Goal: Transaction & Acquisition: Purchase product/service

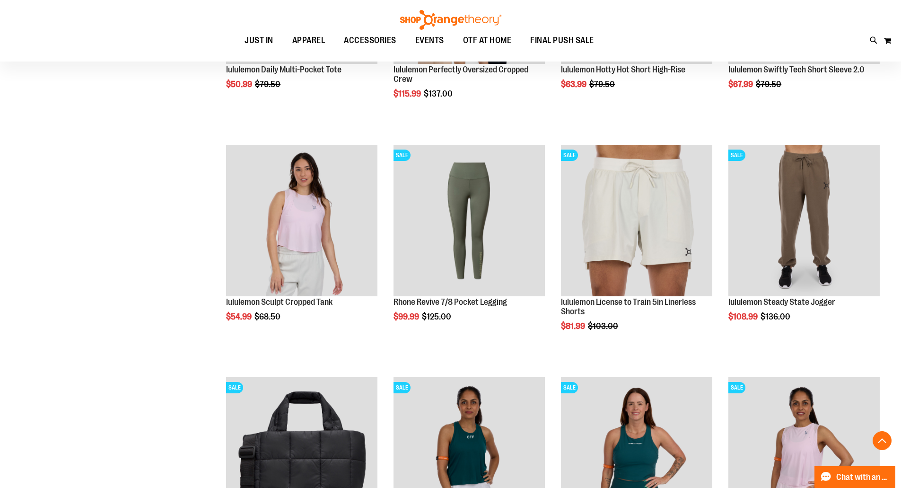
scroll to position [283, 0]
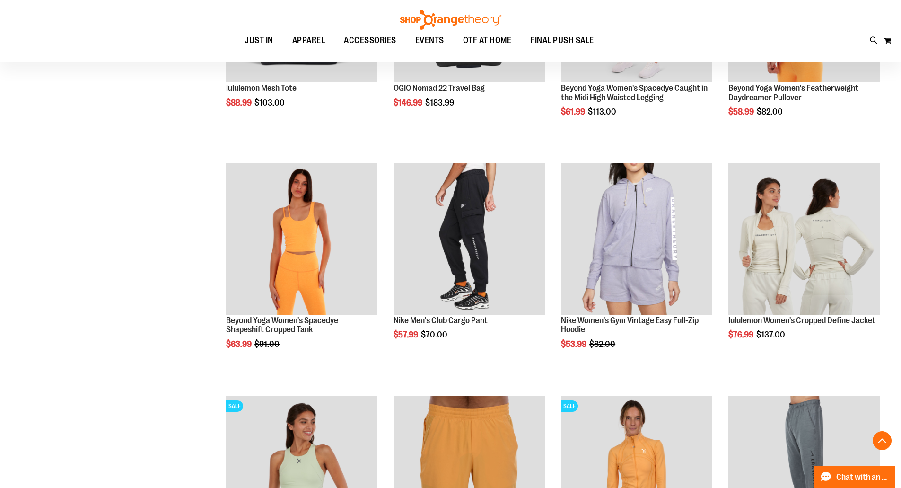
scroll to position [1040, 0]
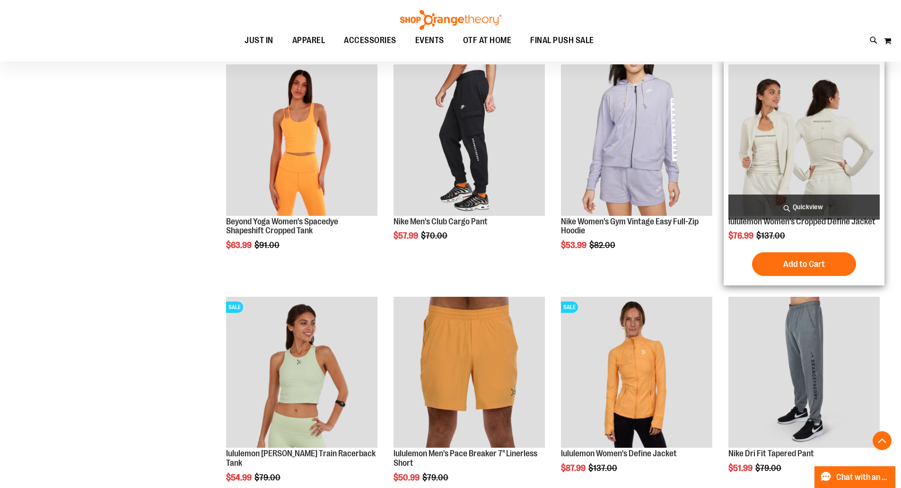
scroll to position [1087, 0]
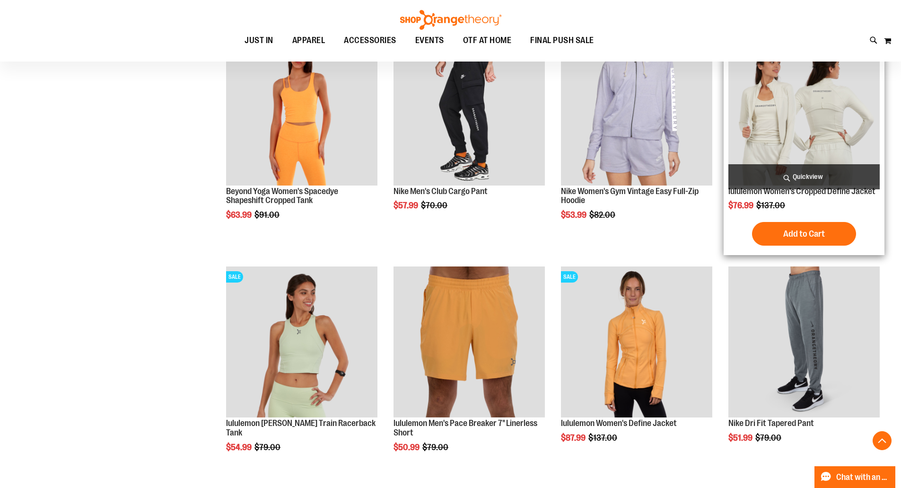
type input "**********"
click at [803, 125] on img "product" at bounding box center [803, 109] width 151 height 151
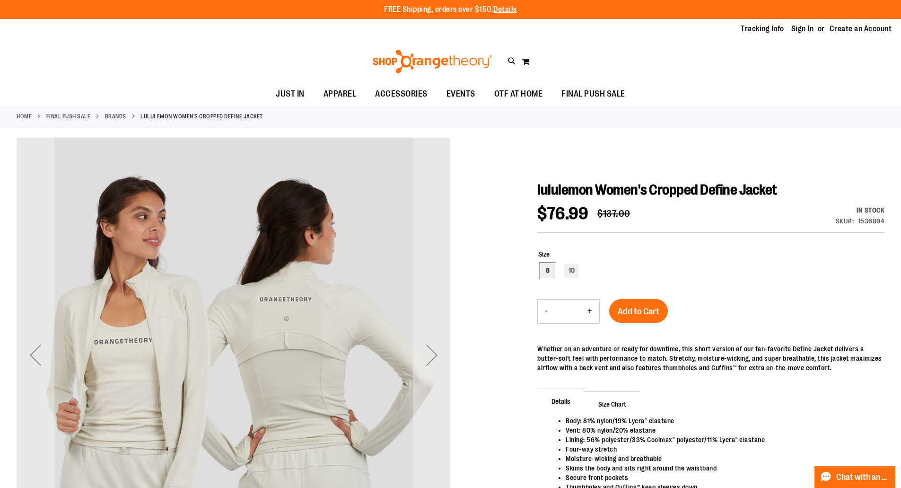
type input "**********"
click at [548, 274] on div "8" at bounding box center [548, 270] width 14 height 14
type input "***"
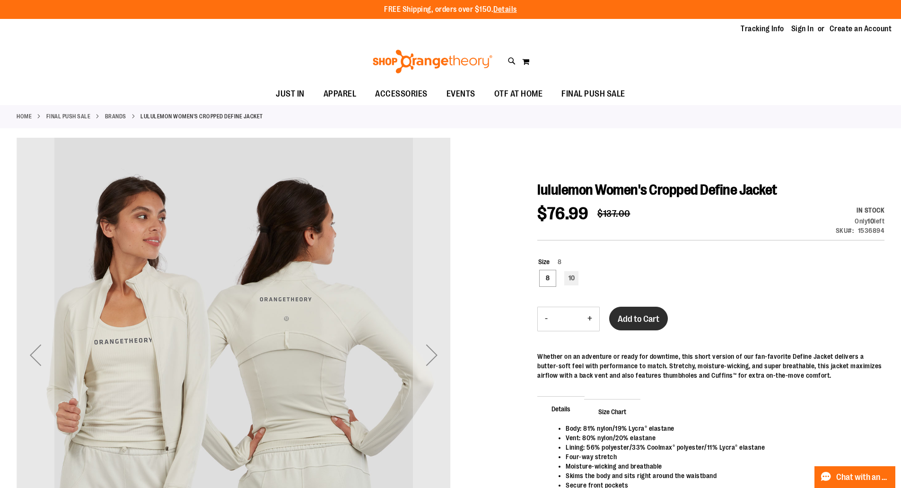
click at [639, 317] on span "Add to Cart" at bounding box center [639, 319] width 42 height 10
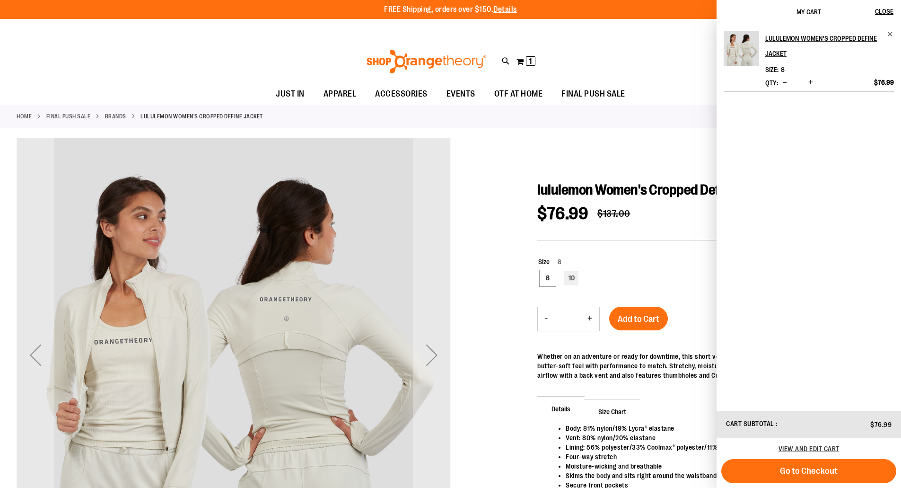
click at [665, 48] on div "Toggle Nav Search Popular Suggestions Advanced Search" at bounding box center [450, 62] width 901 height 44
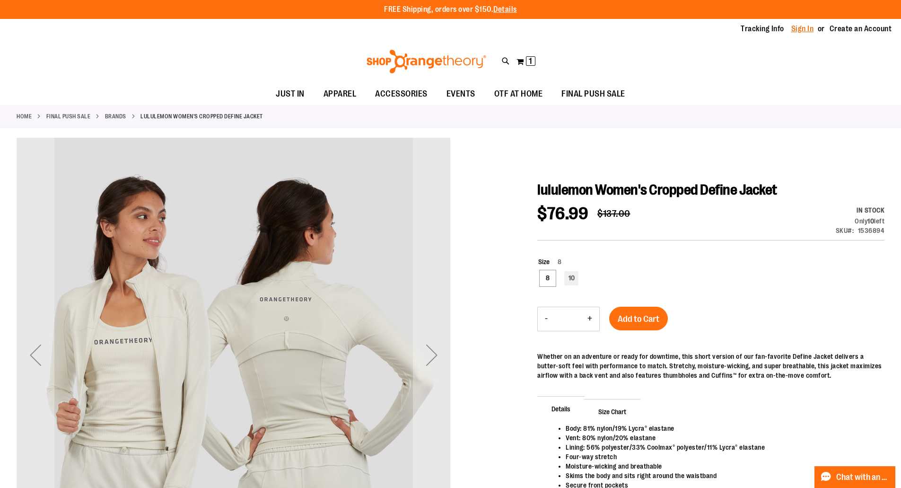
click at [805, 27] on link "Sign In" at bounding box center [802, 29] width 23 height 10
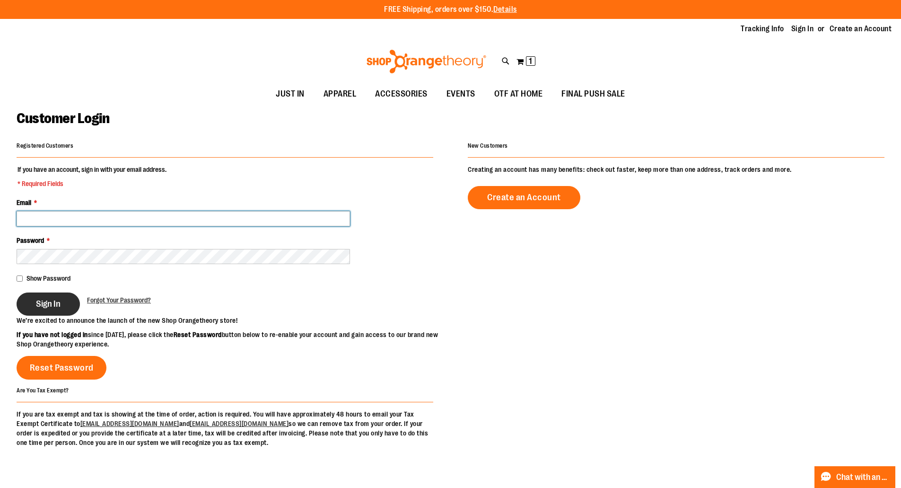
type input "**********"
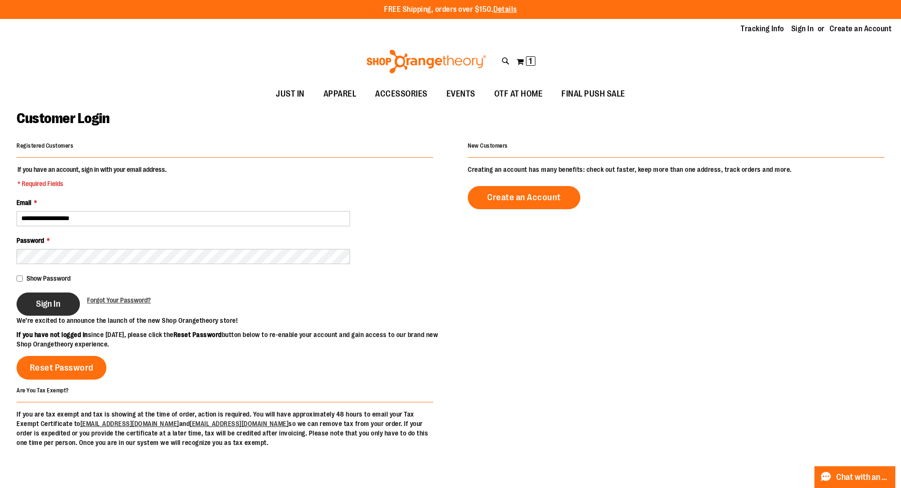
type input "**********"
click at [48, 305] on span "Sign In" at bounding box center [48, 303] width 25 height 10
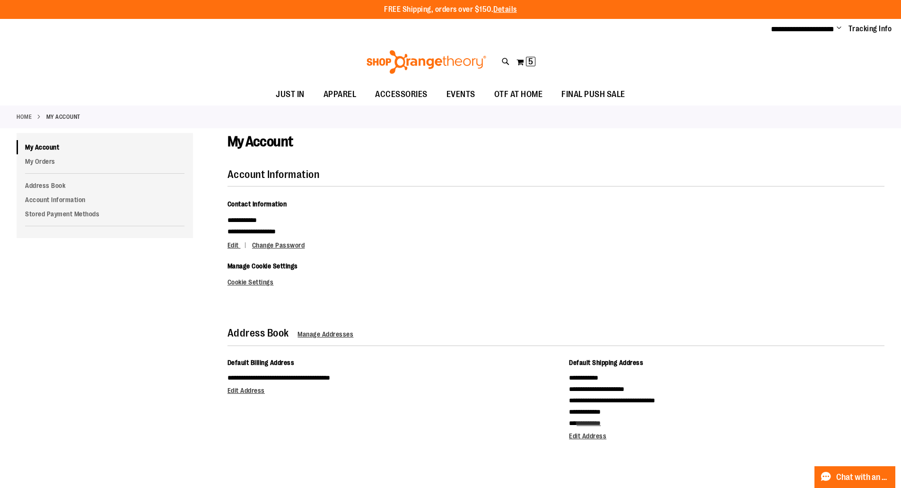
type input "**********"
click at [424, 60] on img at bounding box center [426, 62] width 122 height 24
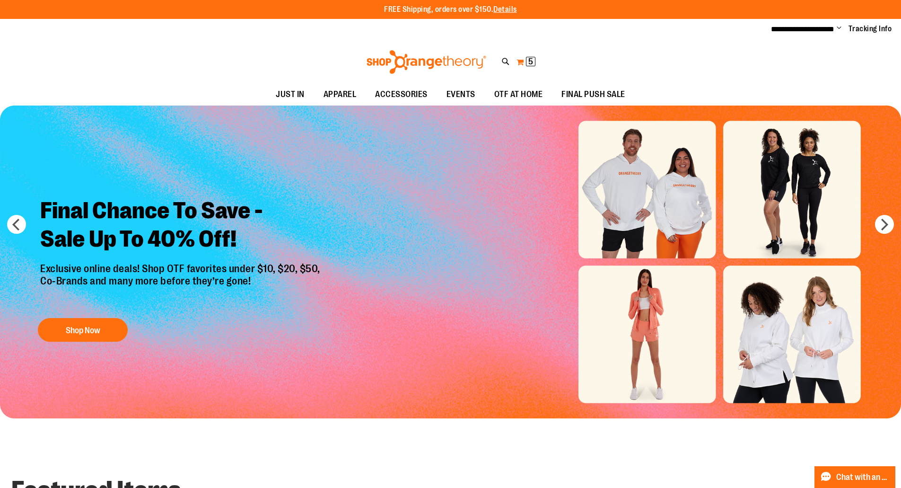
type input "**********"
click at [525, 61] on button "My Cart 5 5 items" at bounding box center [526, 61] width 20 height 15
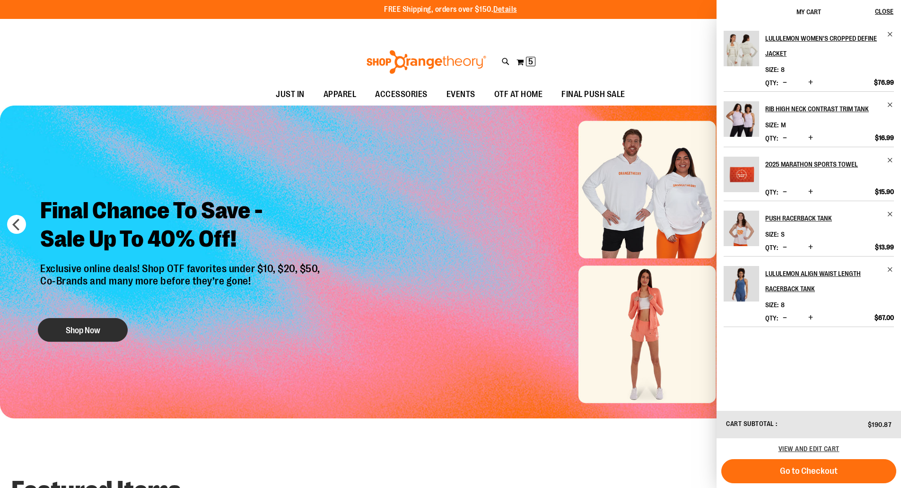
click at [79, 326] on button "Shop Now" at bounding box center [83, 330] width 90 height 24
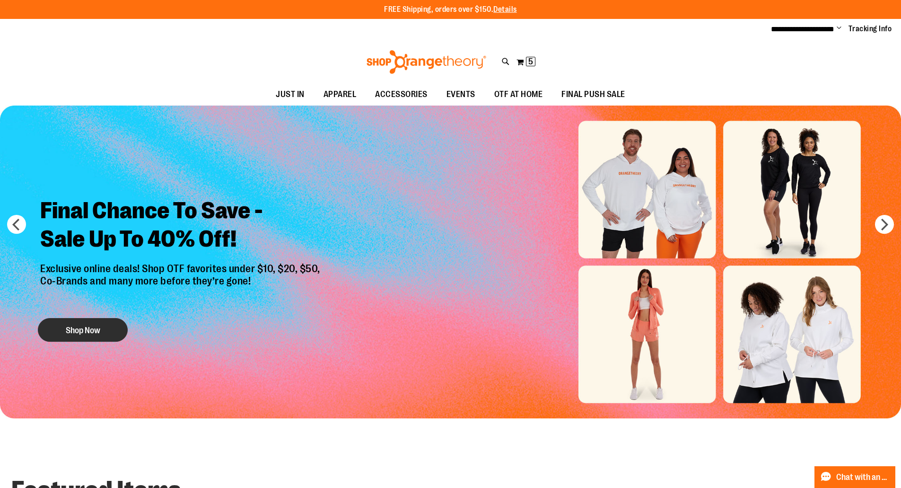
click at [86, 328] on button "Shop Now" at bounding box center [83, 330] width 90 height 24
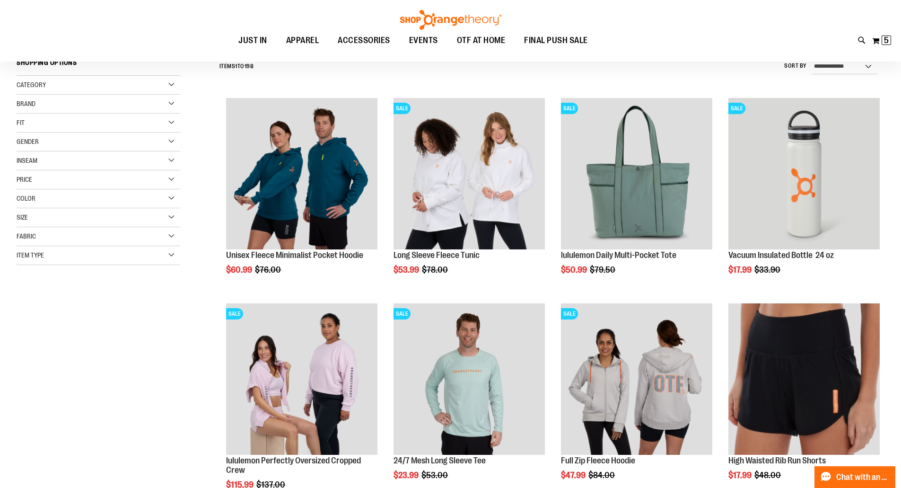
scroll to position [94, 0]
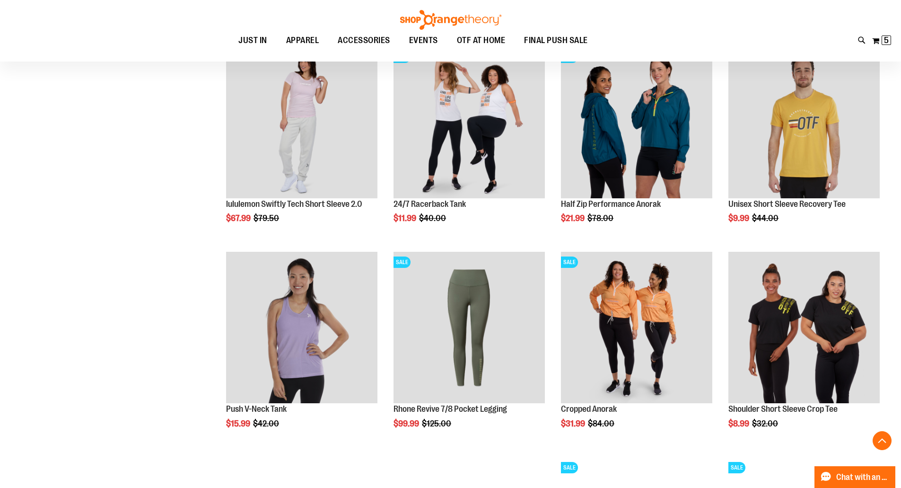
scroll to position [567, 0]
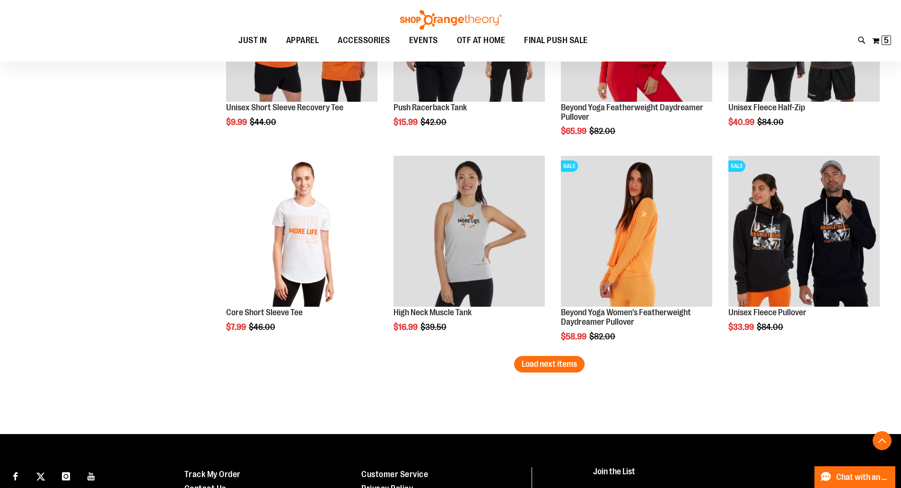
scroll to position [1749, 0]
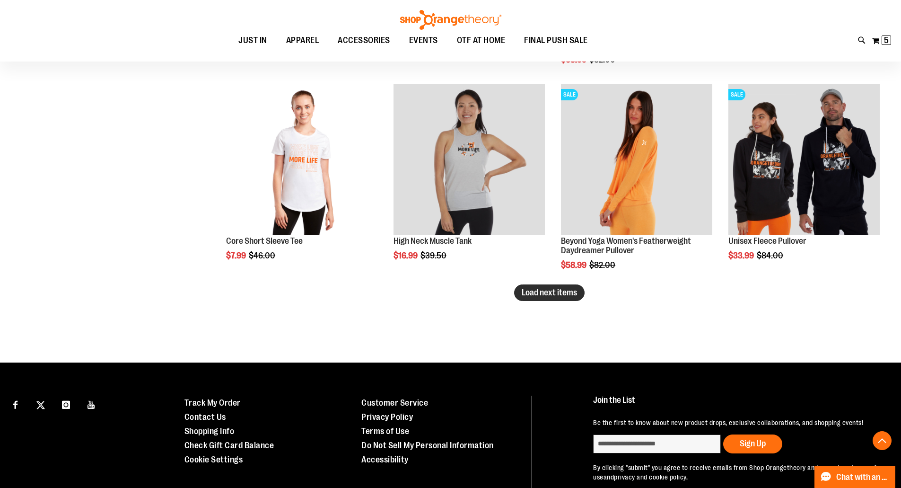
type input "**********"
click at [526, 292] on span "Load next items" at bounding box center [549, 292] width 55 height 9
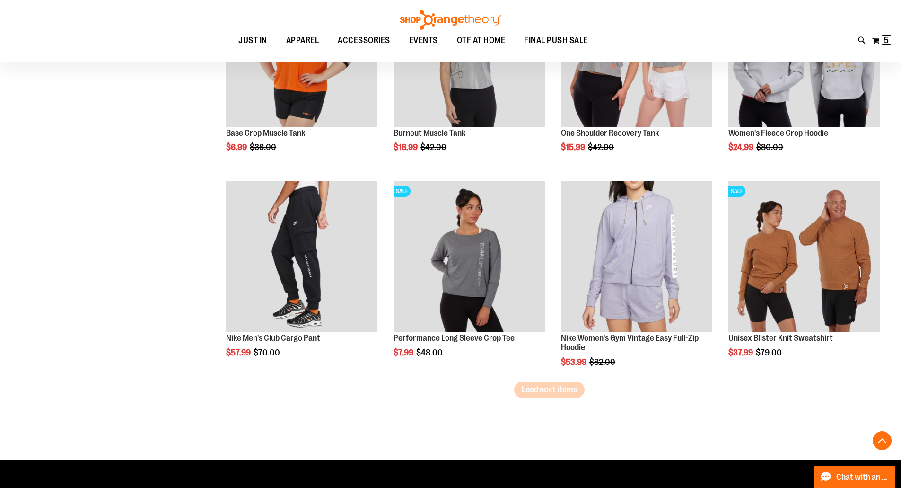
scroll to position [2270, 0]
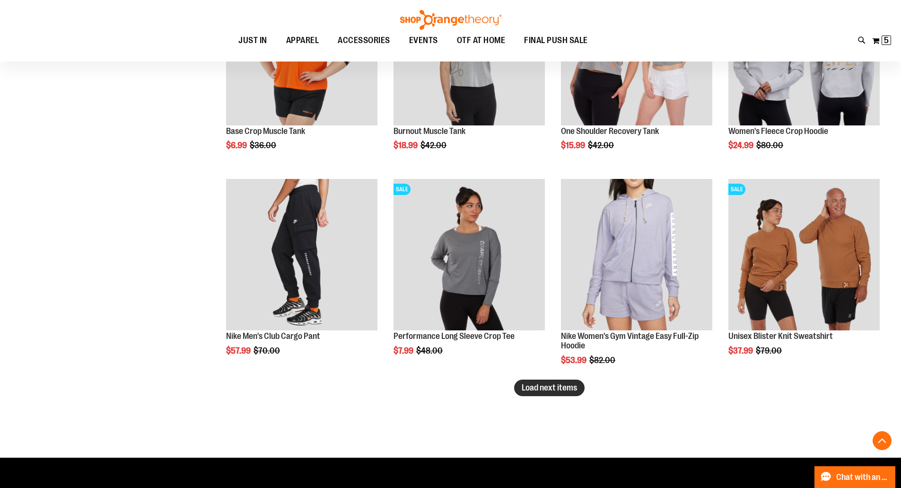
click at [550, 392] on span "Load next items" at bounding box center [549, 387] width 55 height 9
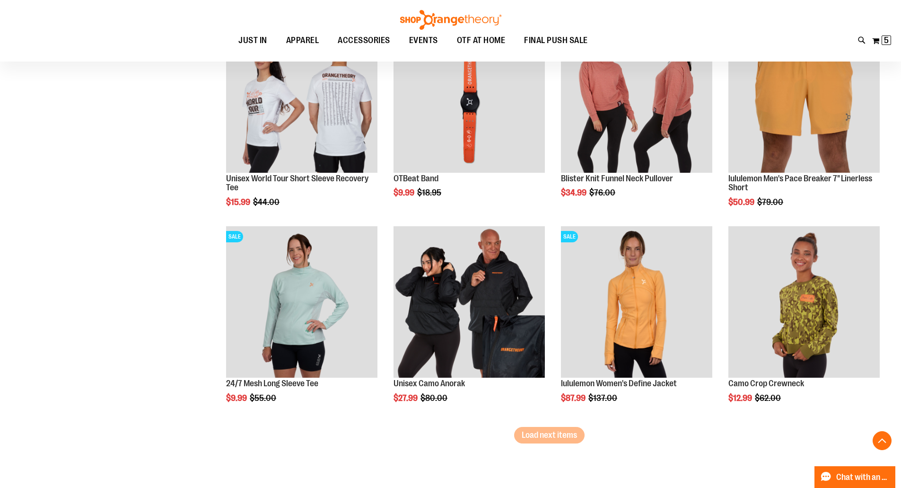
scroll to position [2884, 0]
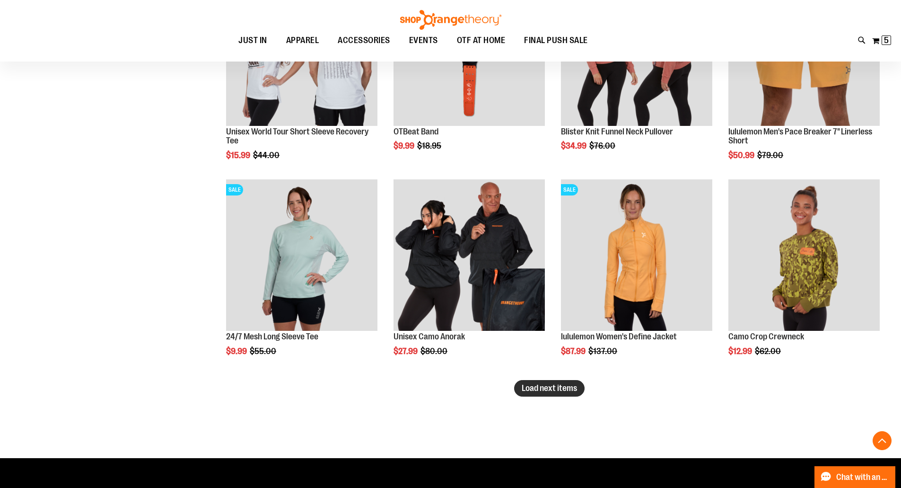
click at [546, 384] on span "Load next items" at bounding box center [549, 387] width 55 height 9
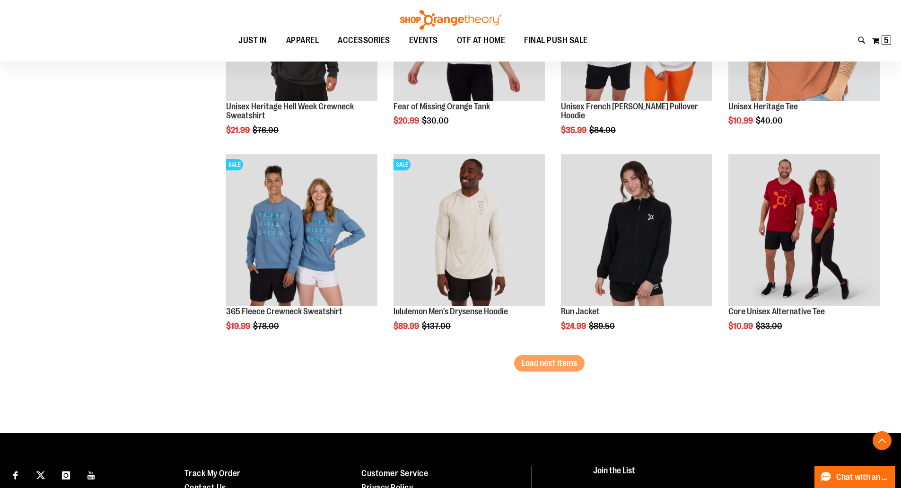
scroll to position [3547, 0]
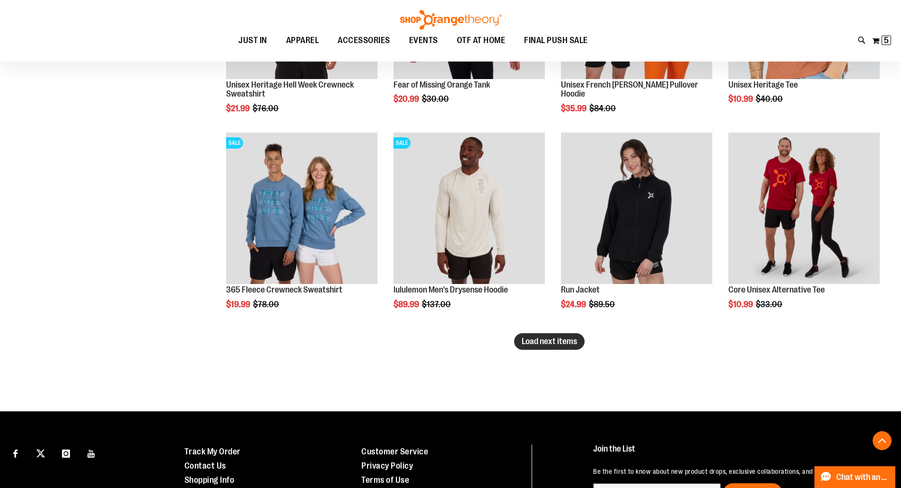
click at [548, 341] on span "Load next items" at bounding box center [549, 340] width 55 height 9
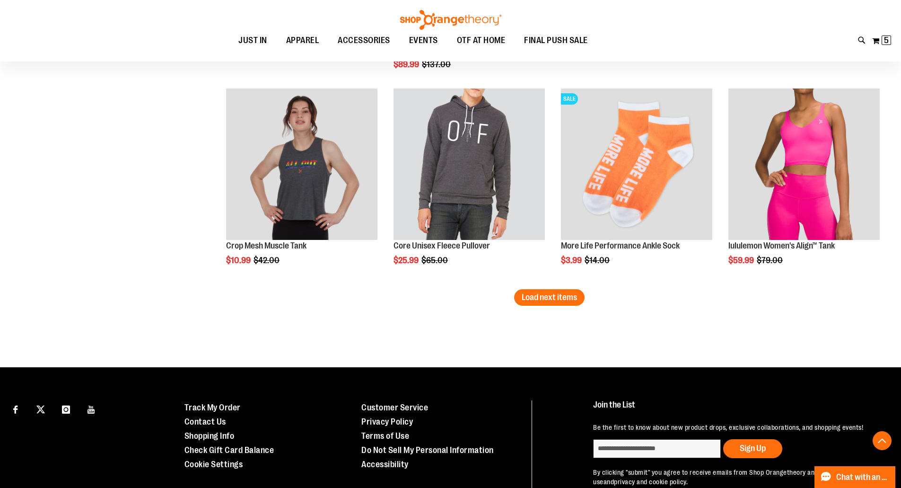
scroll to position [4209, 0]
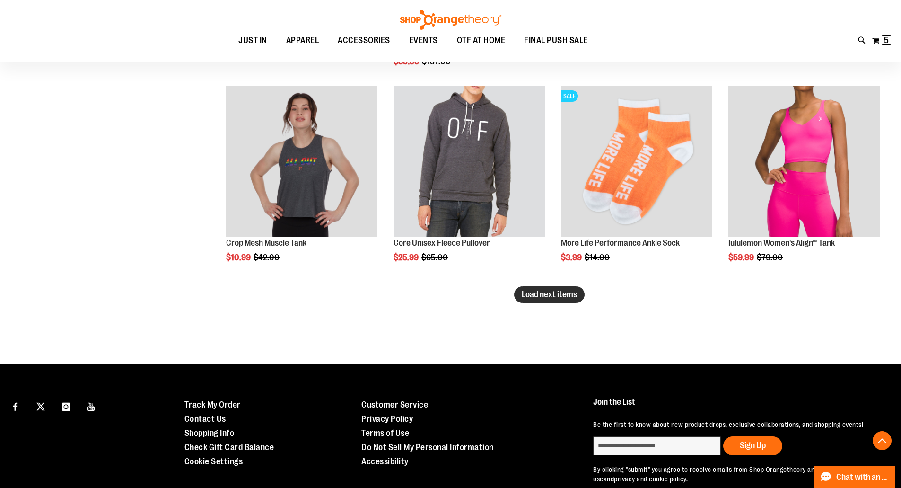
click at [540, 297] on span "Load next items" at bounding box center [549, 293] width 55 height 9
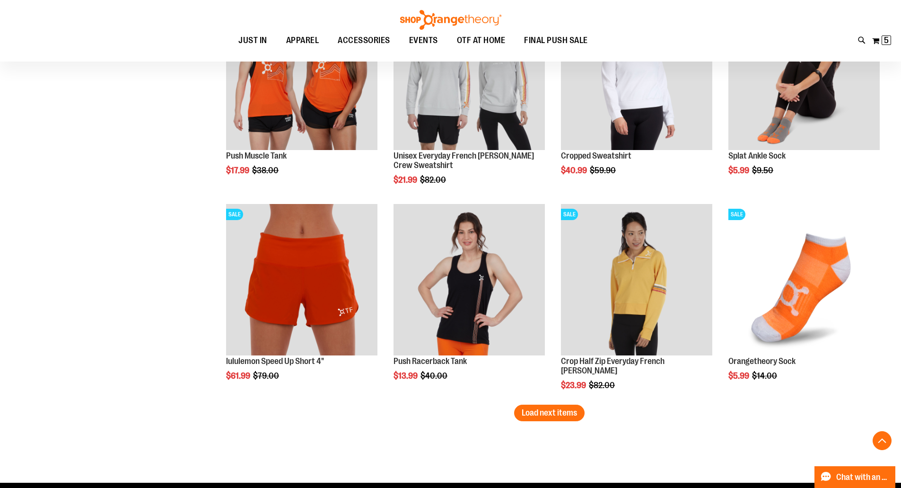
scroll to position [4729, 0]
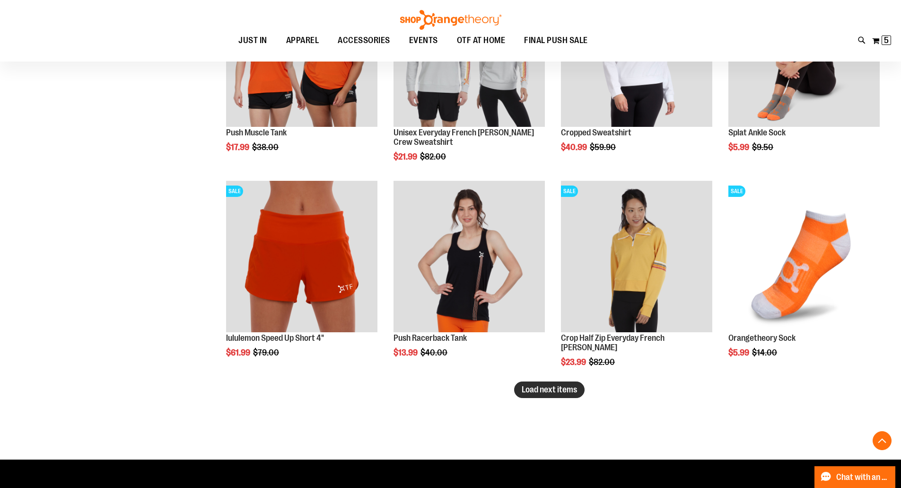
click at [550, 389] on span "Load next items" at bounding box center [549, 388] width 55 height 9
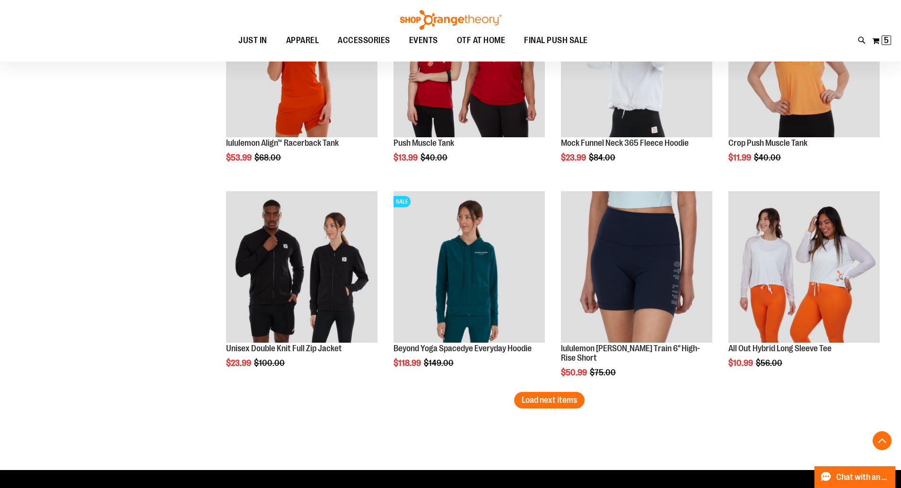
scroll to position [5344, 0]
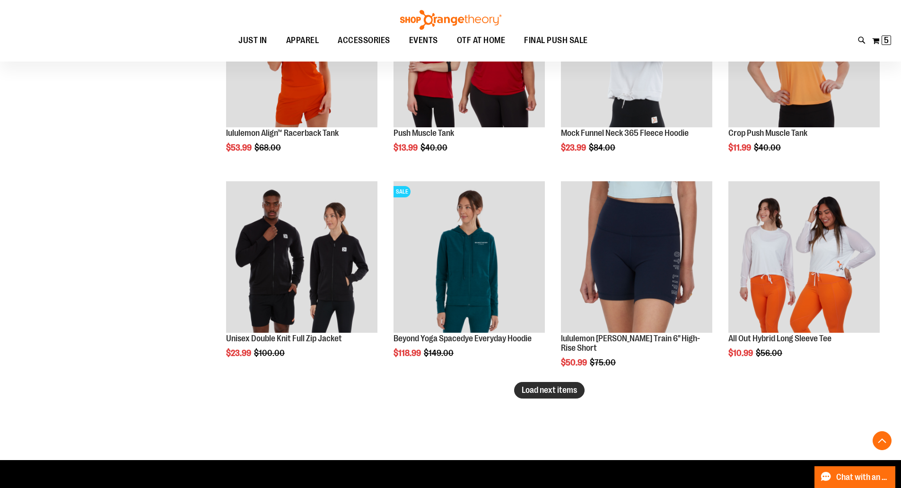
click at [545, 392] on span "Load next items" at bounding box center [549, 389] width 55 height 9
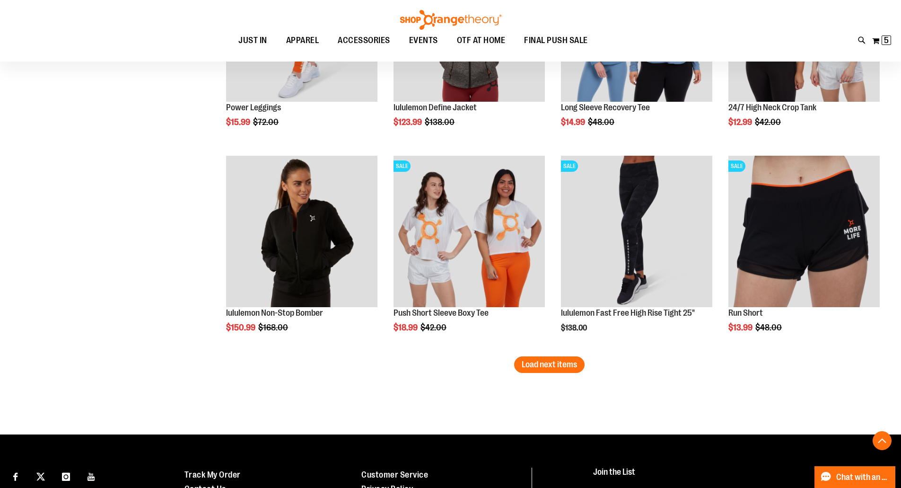
scroll to position [6006, 0]
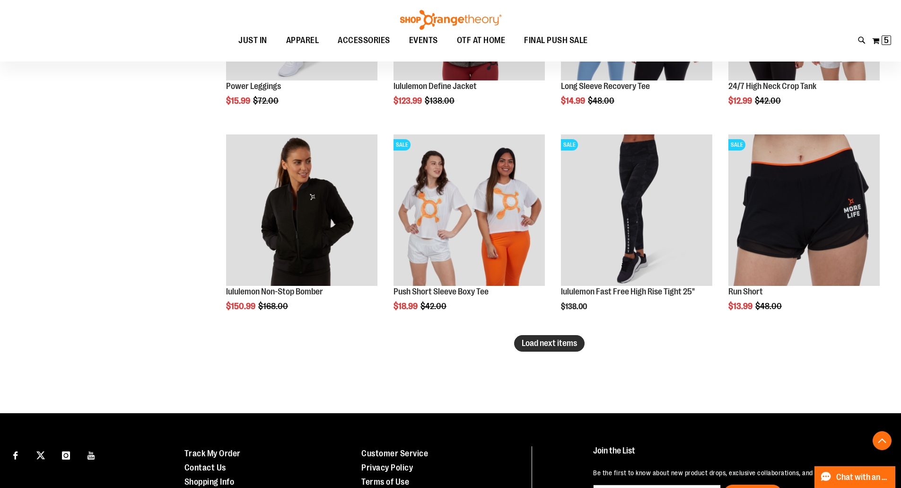
click at [550, 344] on span "Load next items" at bounding box center [549, 342] width 55 height 9
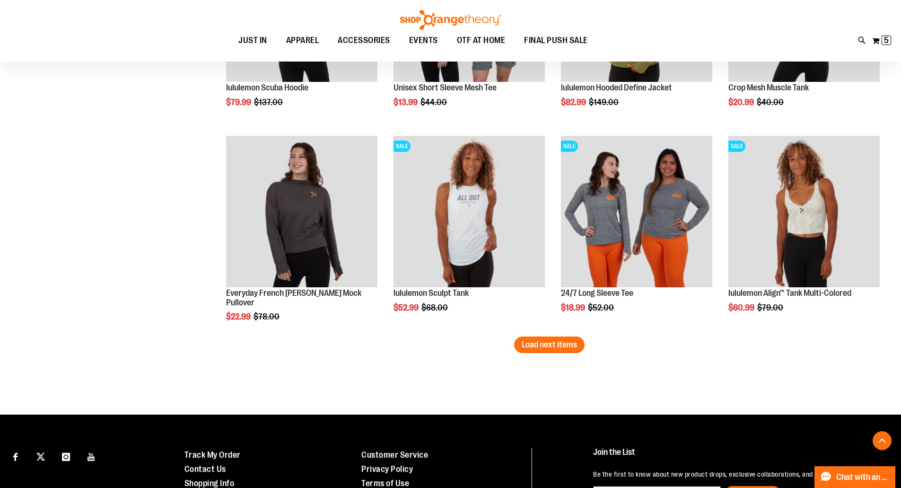
scroll to position [6621, 0]
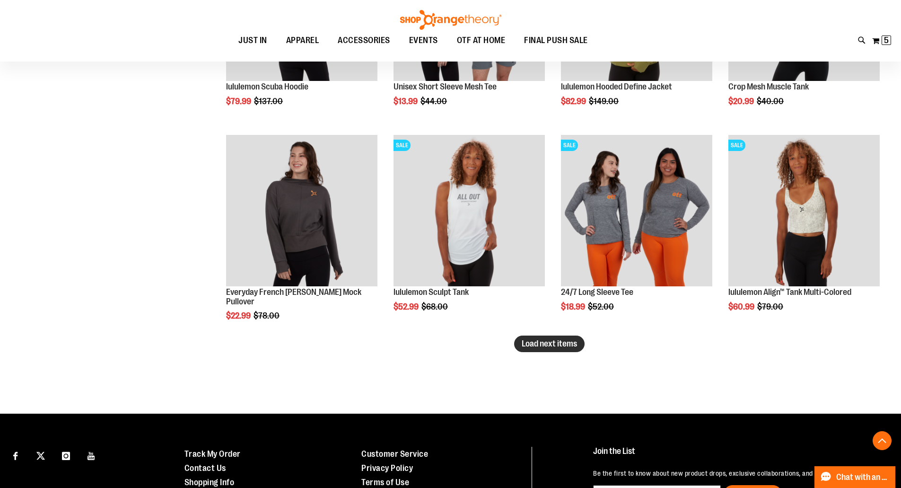
click at [539, 345] on span "Load next items" at bounding box center [549, 343] width 55 height 9
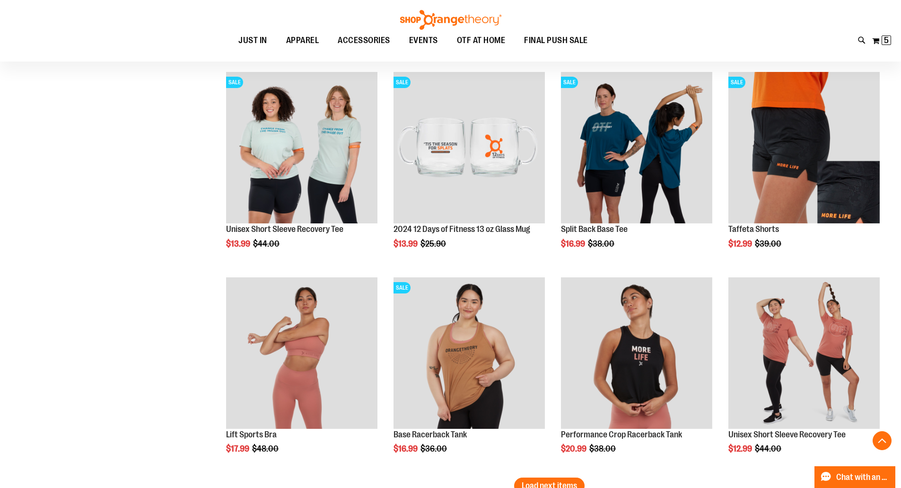
scroll to position [7188, 0]
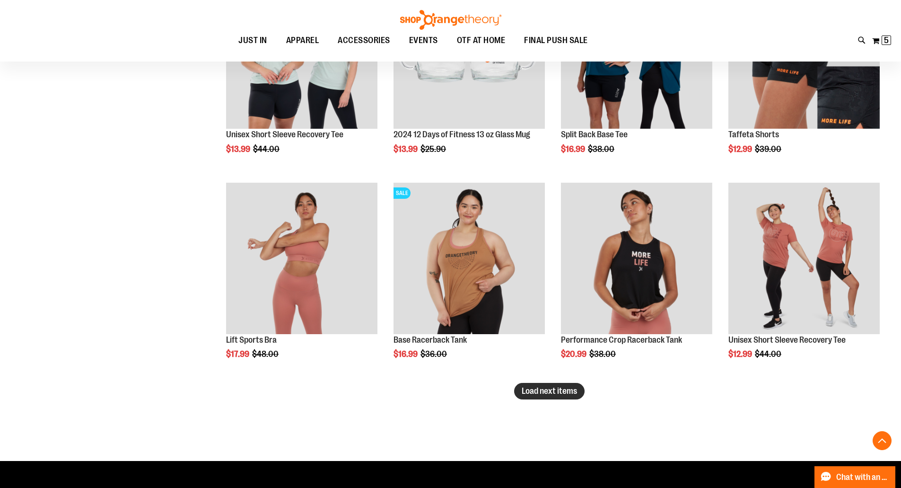
click at [546, 393] on span "Load next items" at bounding box center [549, 390] width 55 height 9
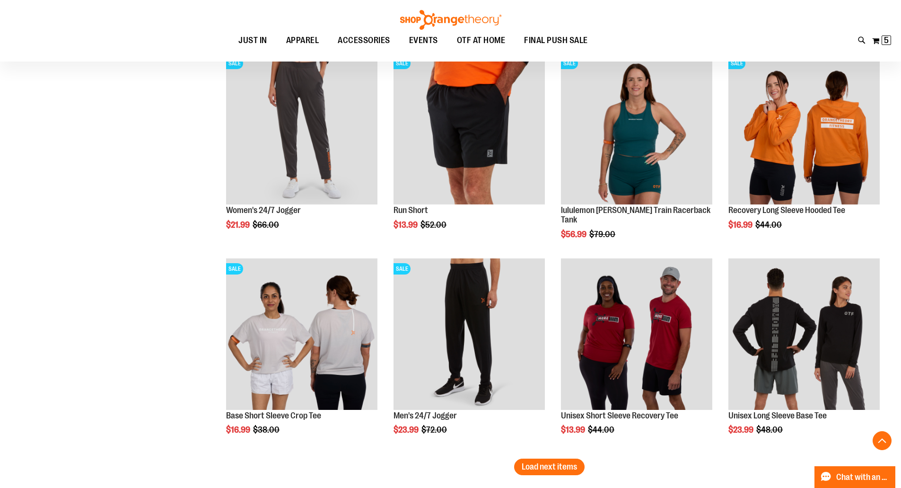
scroll to position [7803, 0]
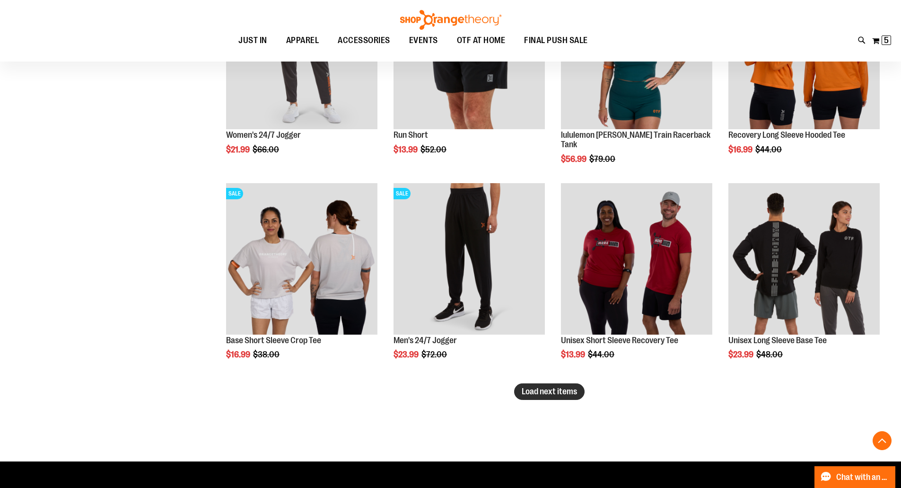
click at [543, 393] on span "Load next items" at bounding box center [549, 390] width 55 height 9
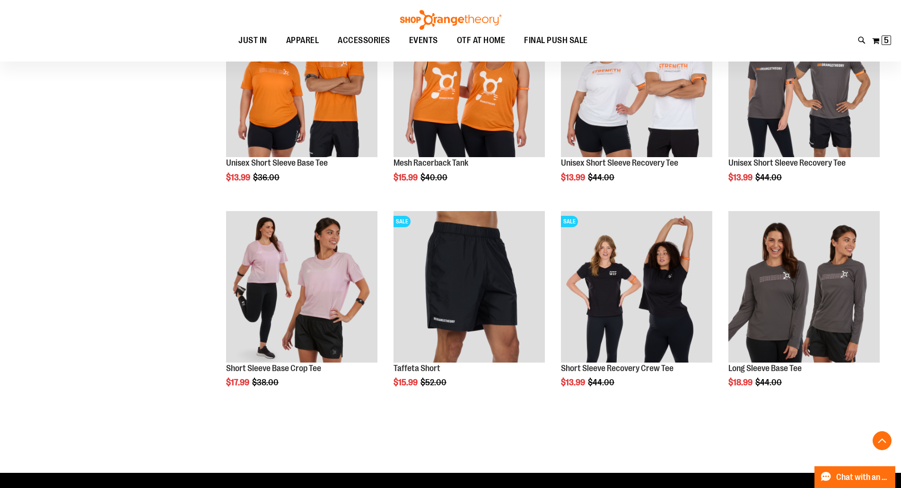
scroll to position [8418, 0]
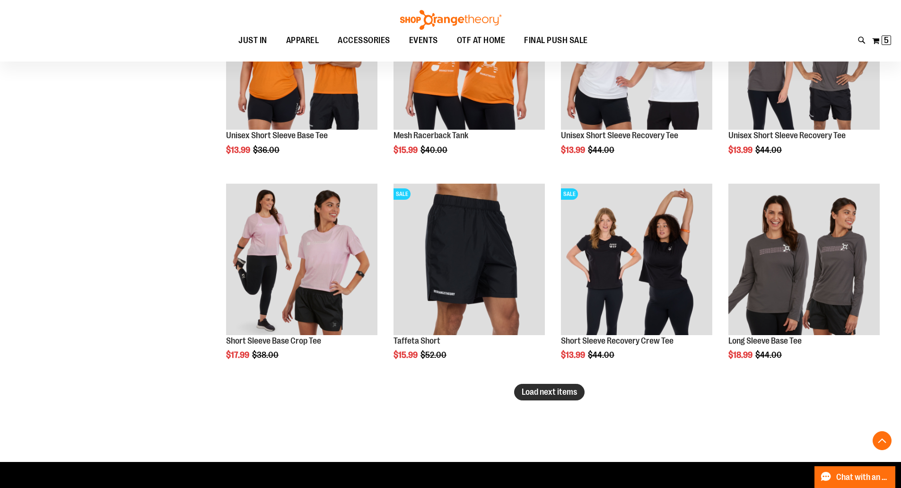
click at [536, 389] on span "Load next items" at bounding box center [549, 391] width 55 height 9
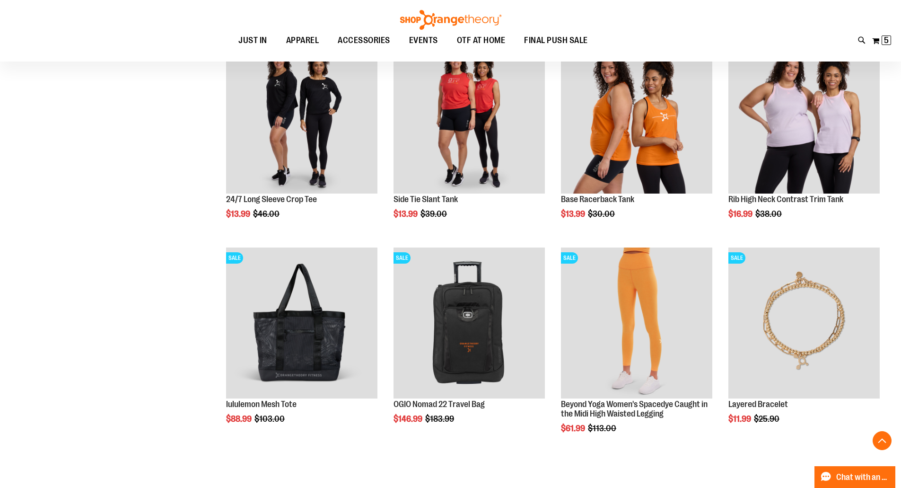
scroll to position [8985, 0]
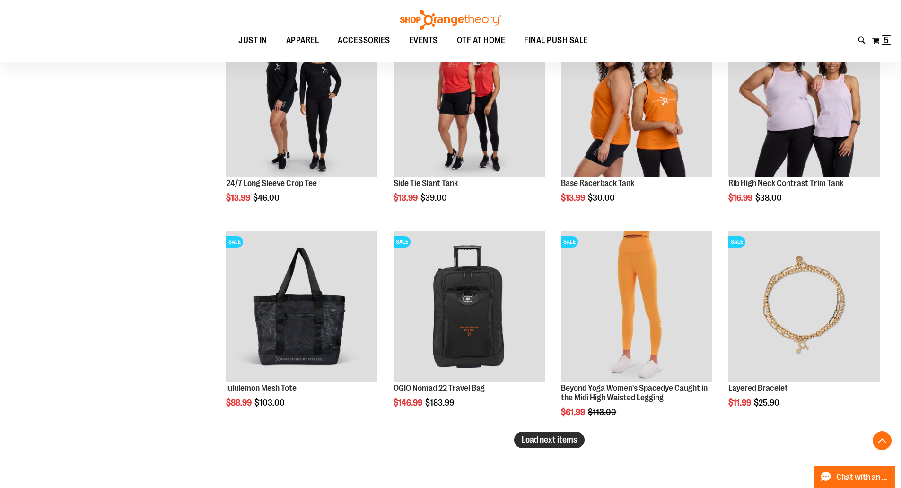
click at [534, 442] on span "Load next items" at bounding box center [549, 439] width 55 height 9
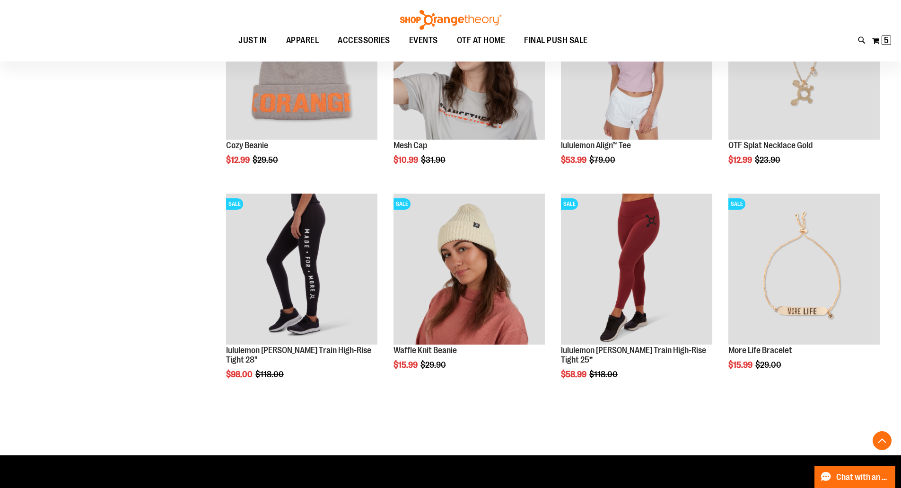
scroll to position [9695, 0]
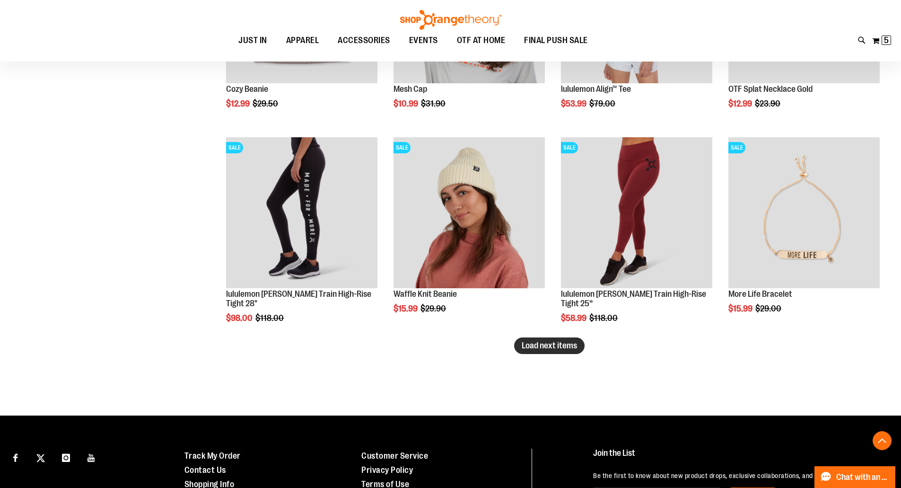
click at [550, 346] on span "Load next items" at bounding box center [549, 345] width 55 height 9
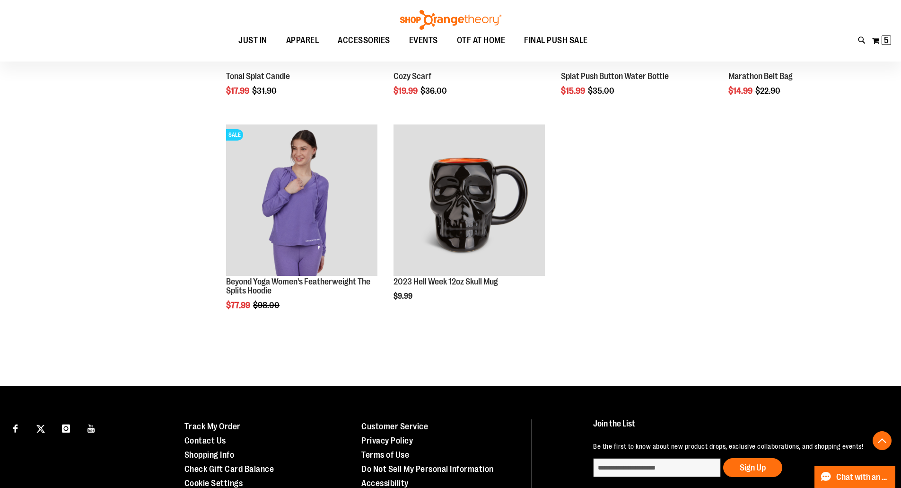
scroll to position [10120, 0]
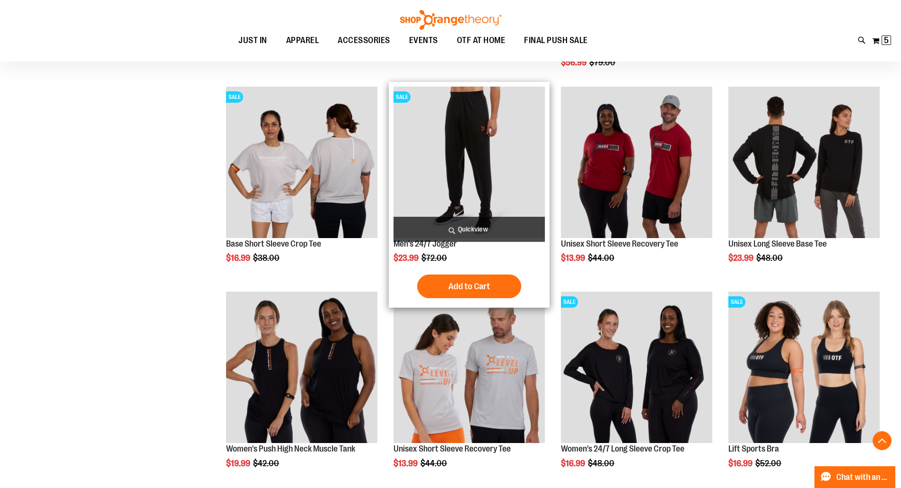
scroll to position [7850, 0]
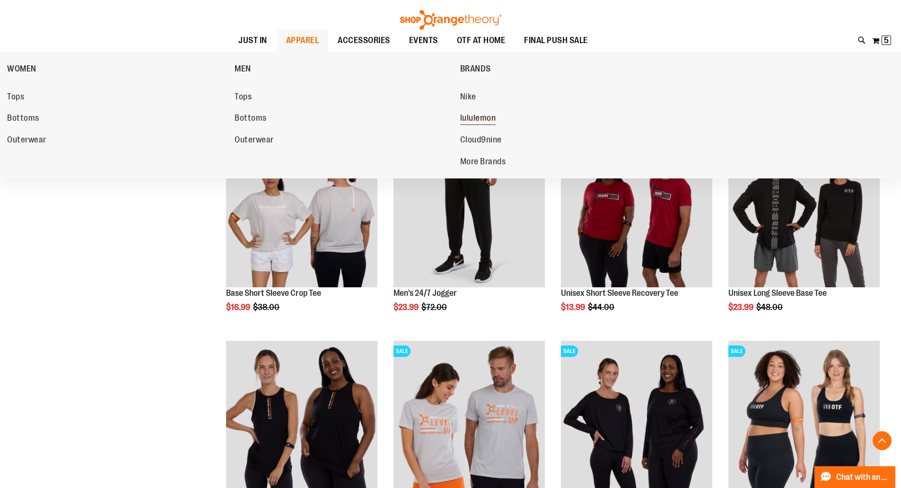
click at [471, 116] on span "lululemon" at bounding box center [478, 119] width 36 height 12
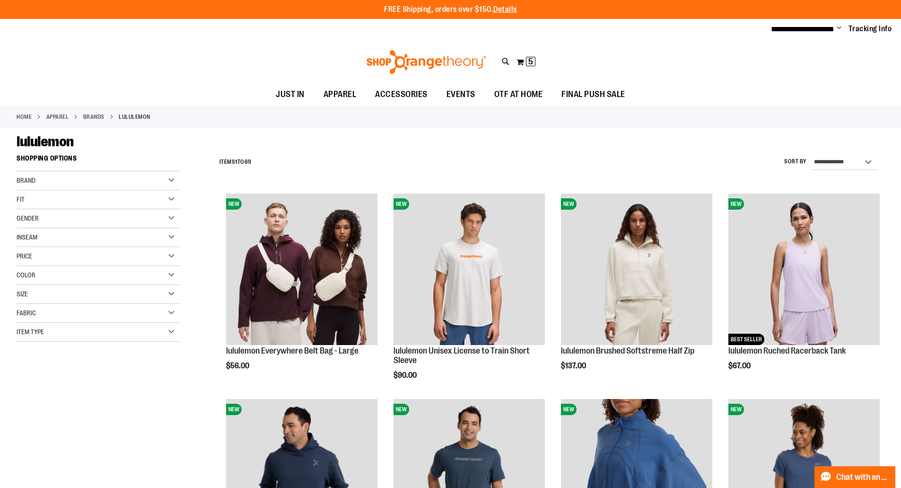
type input "**********"
click at [172, 215] on div "Gender" at bounding box center [99, 218] width 164 height 19
click at [22, 247] on link "Women 49 items" at bounding box center [92, 248] width 157 height 10
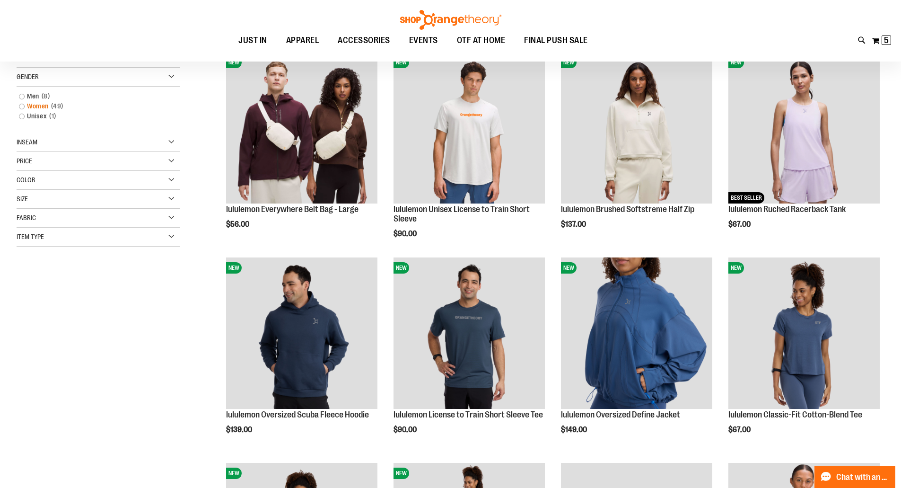
scroll to position [149, 0]
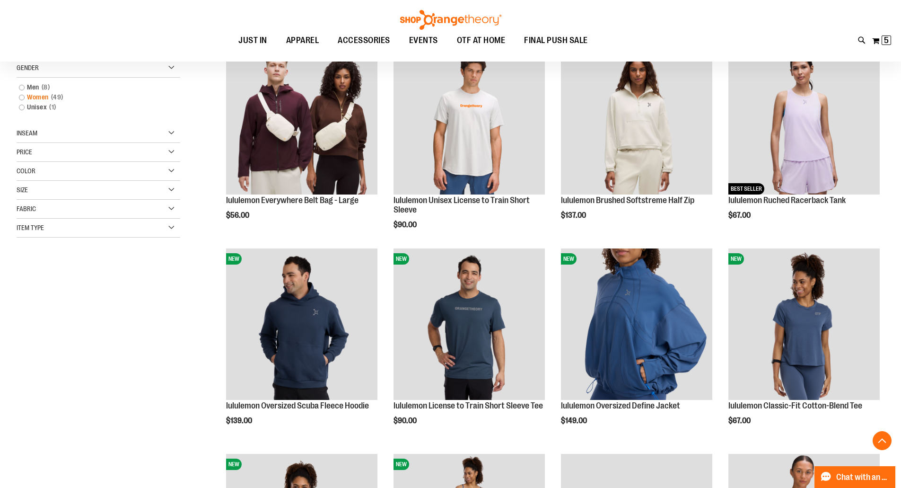
click at [22, 97] on link "Women 49 items" at bounding box center [92, 97] width 157 height 10
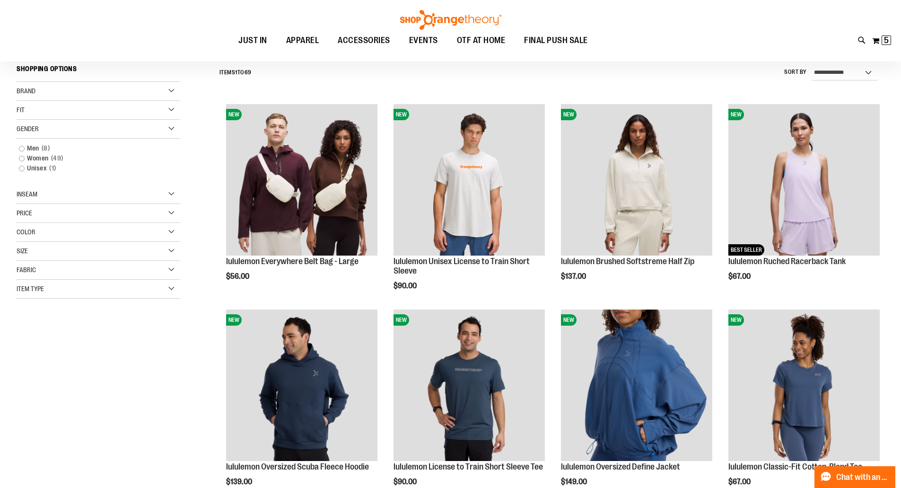
scroll to position [88, 0]
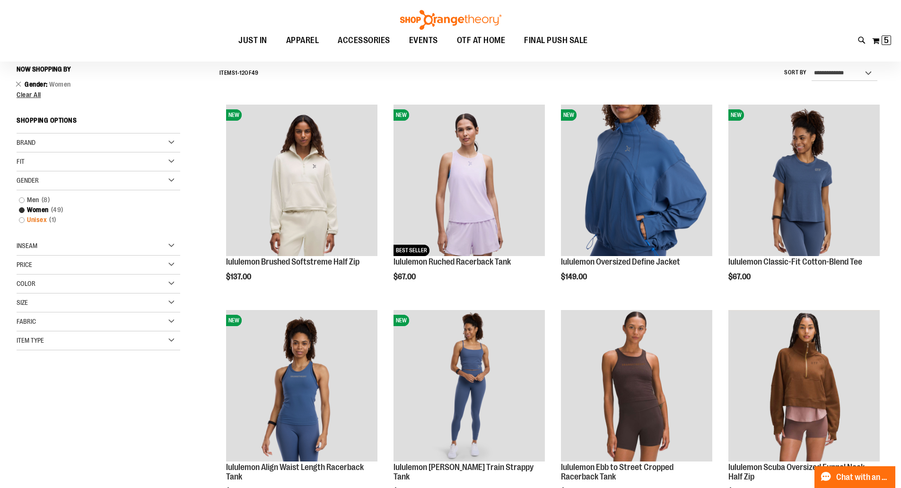
click at [20, 222] on link "Unisex 1 item" at bounding box center [92, 220] width 157 height 10
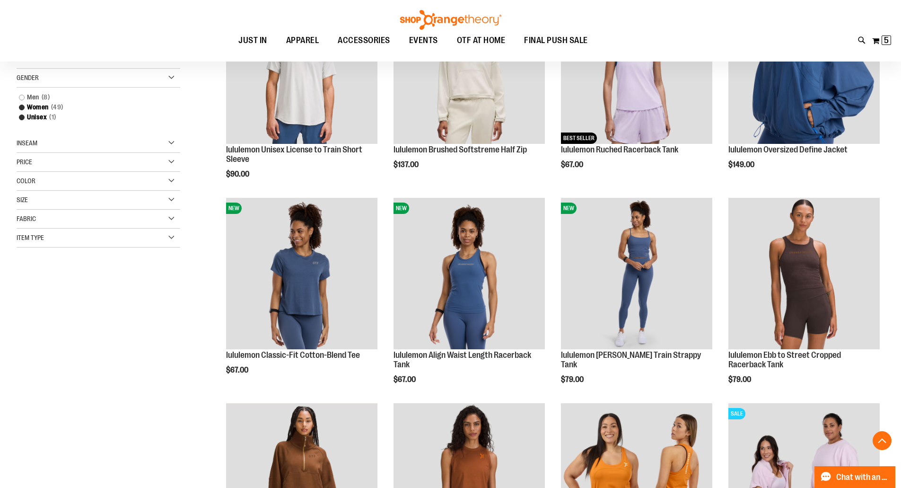
scroll to position [230, 0]
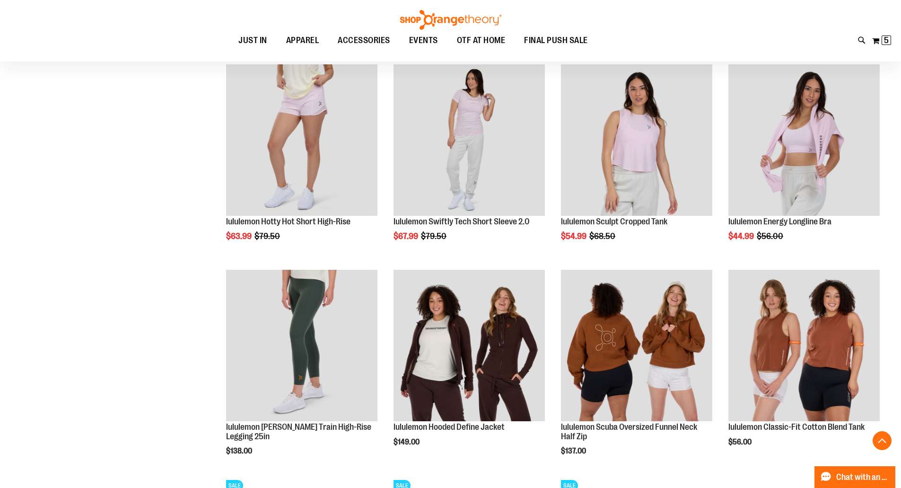
scroll to position [797, 0]
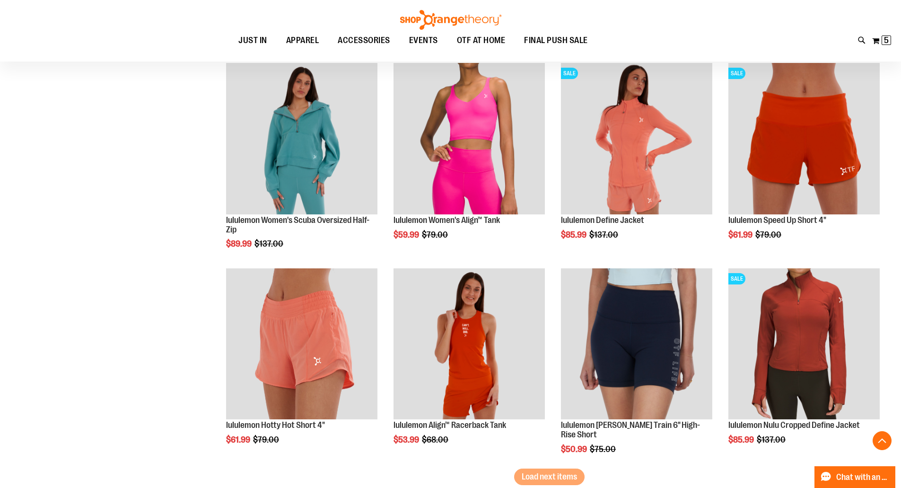
scroll to position [1696, 0]
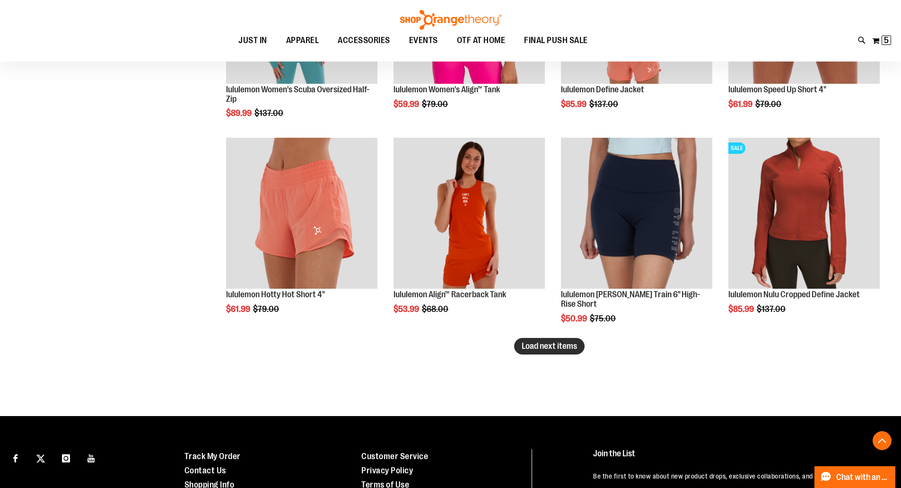
click at [555, 345] on span "Load next items" at bounding box center [549, 345] width 55 height 9
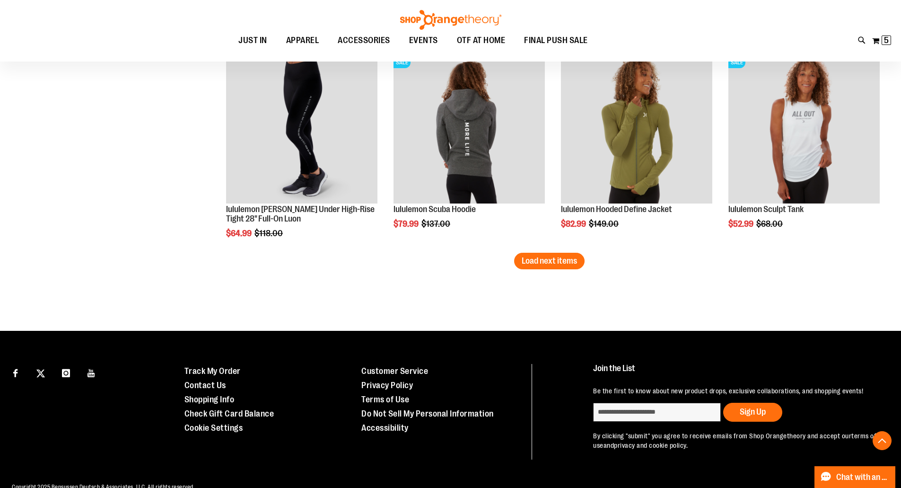
scroll to position [2405, 0]
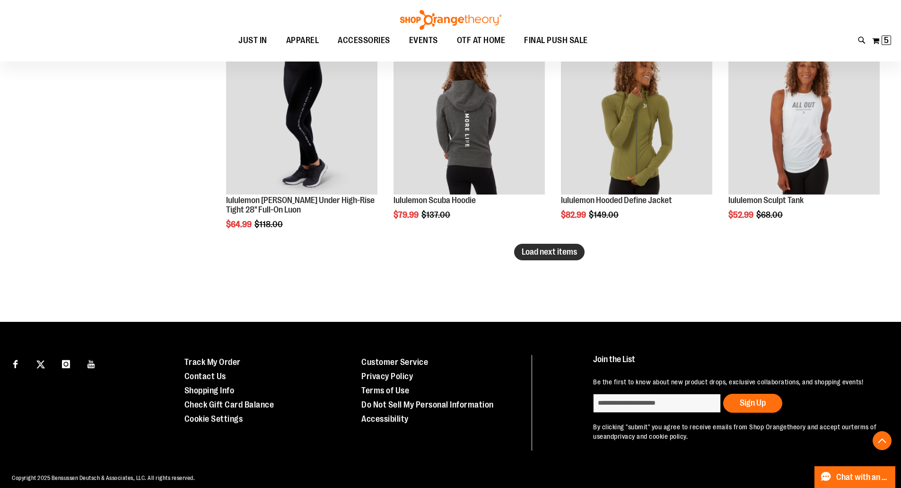
click at [553, 251] on span "Load next items" at bounding box center [549, 251] width 55 height 9
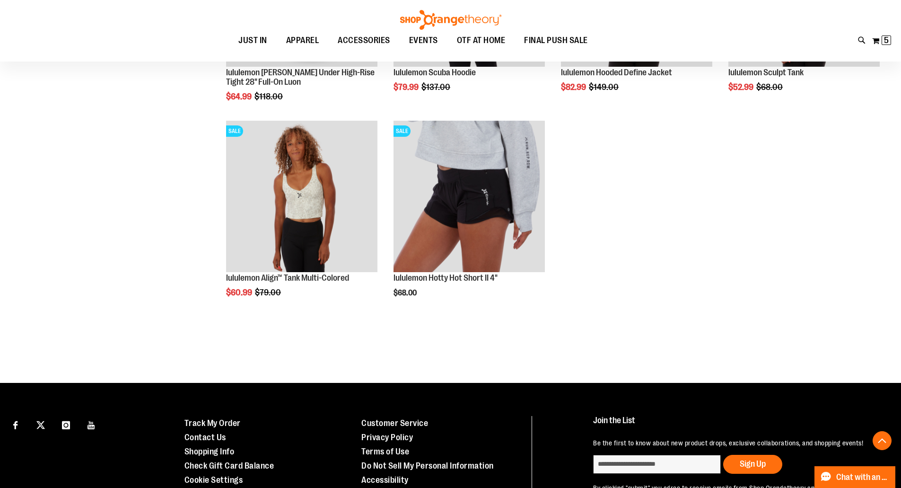
scroll to position [2547, 0]
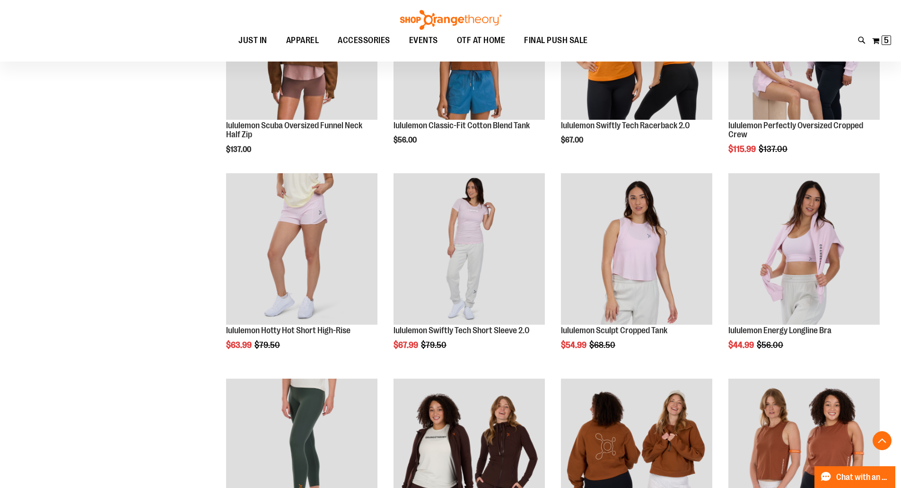
scroll to position [514, 0]
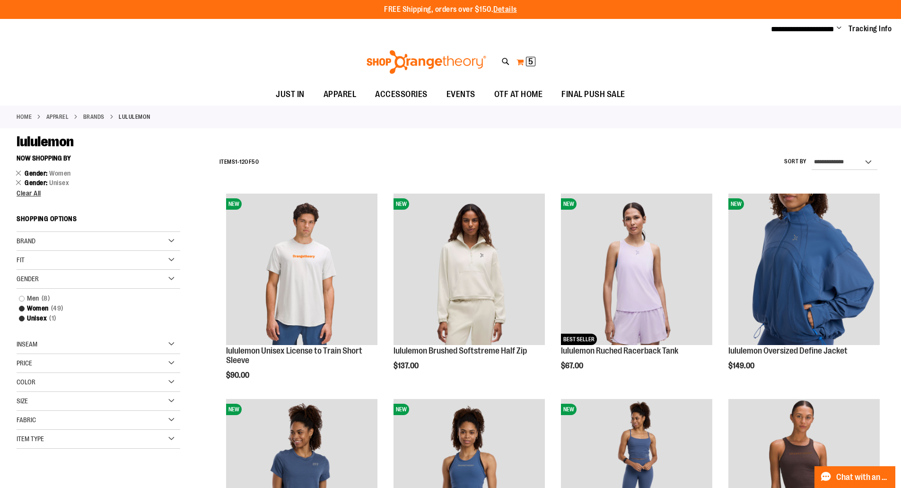
click at [524, 60] on button "My Cart 5 5 items" at bounding box center [526, 61] width 20 height 15
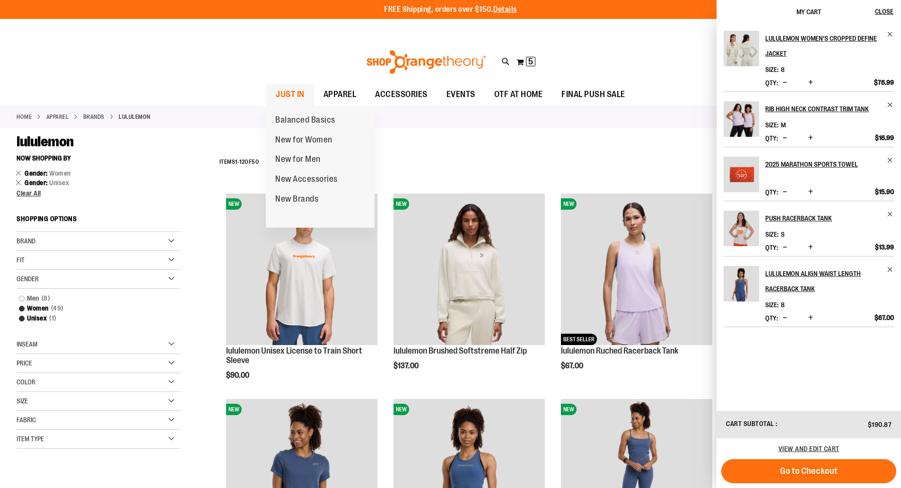
click at [291, 92] on span "JUST IN" at bounding box center [290, 94] width 29 height 21
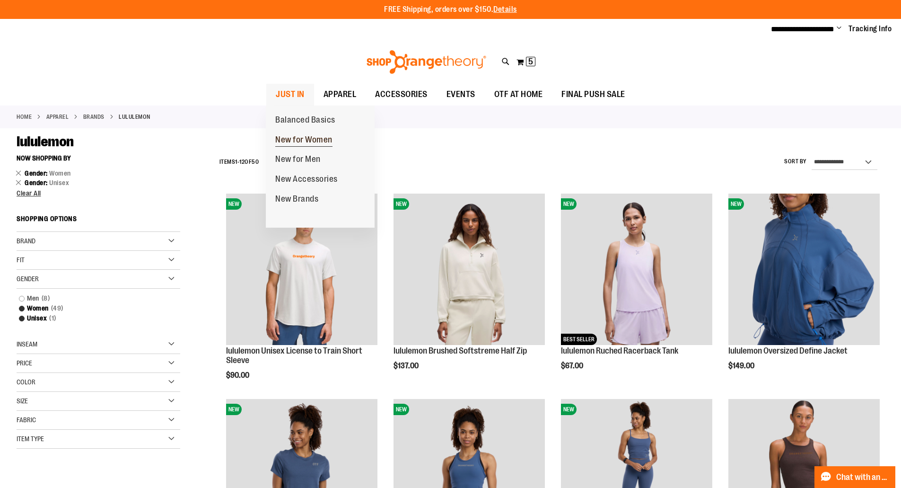
click at [301, 138] on span "New for Women" at bounding box center [303, 141] width 57 height 12
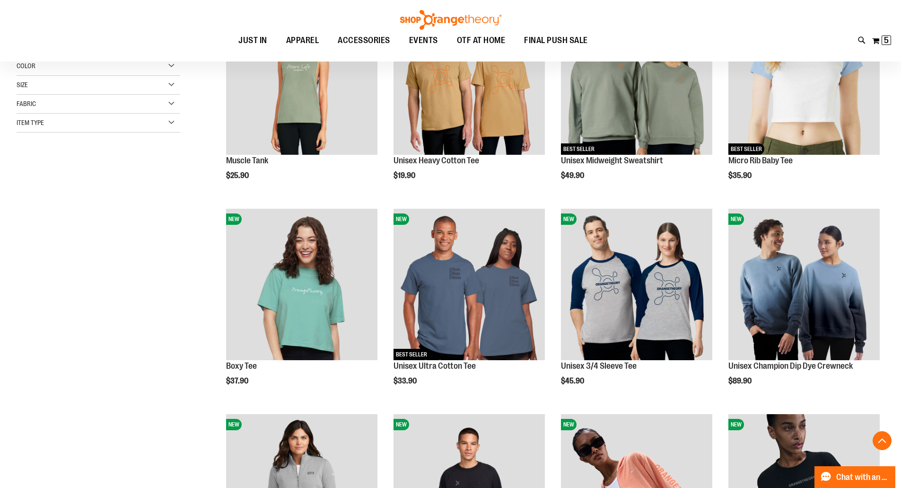
scroll to position [284, 0]
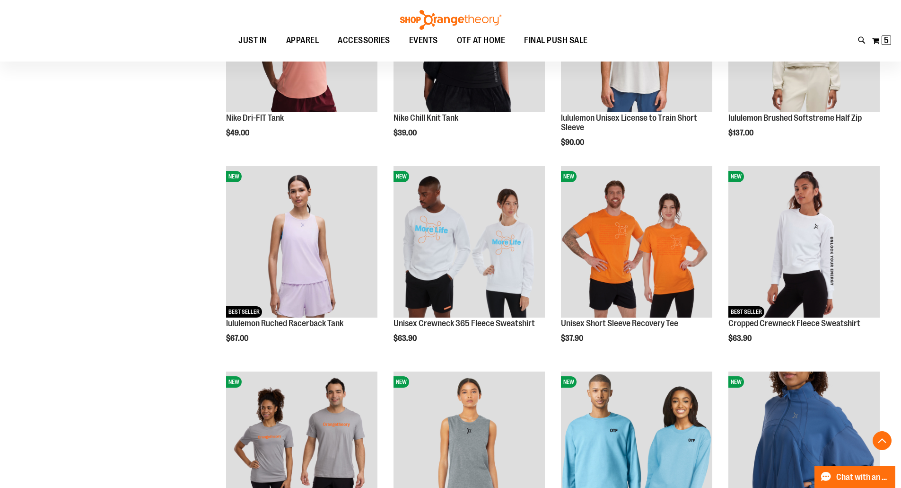
scroll to position [851, 0]
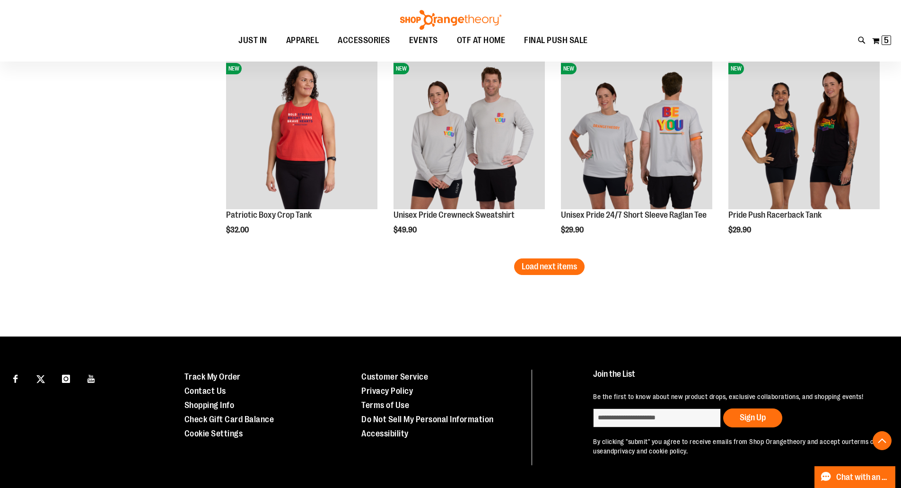
scroll to position [1810, 0]
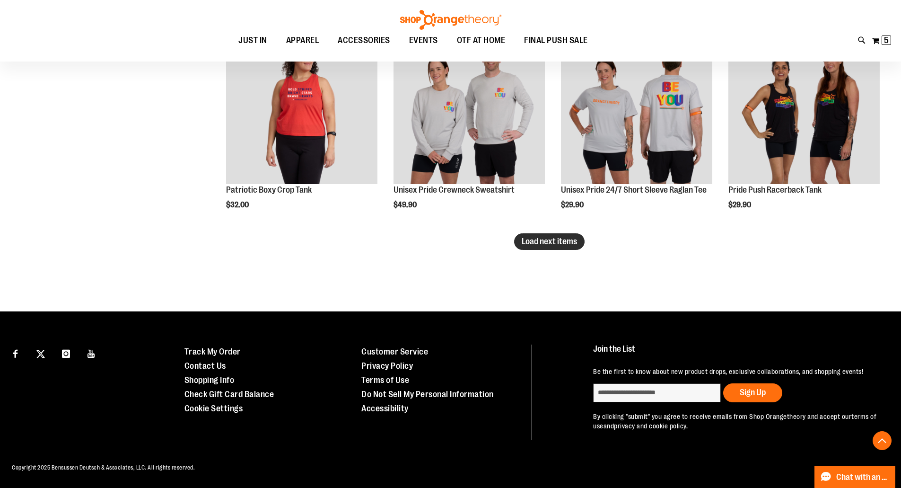
type input "**********"
click at [565, 236] on span "Load next items" at bounding box center [549, 240] width 55 height 9
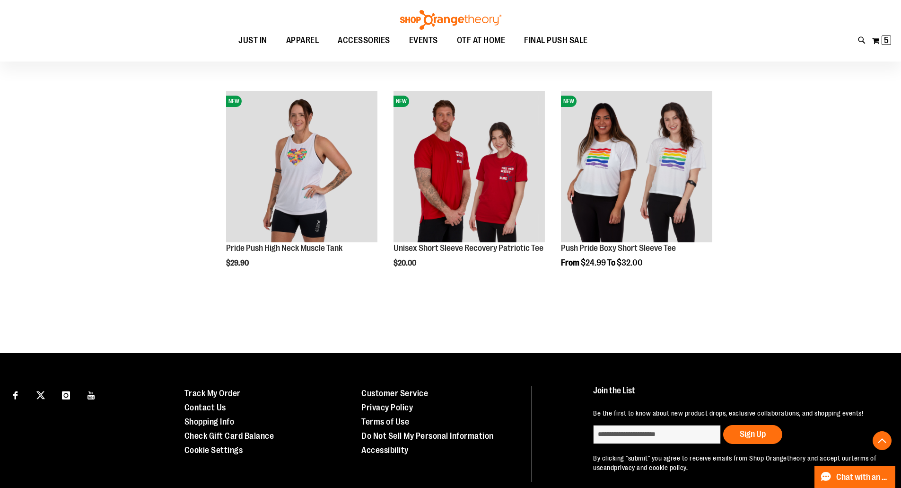
scroll to position [1952, 0]
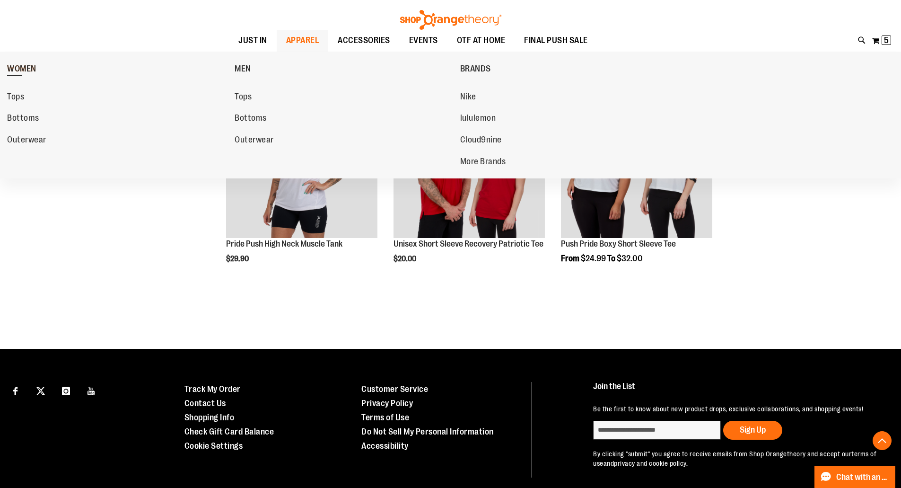
click at [23, 64] on span "WOMEN" at bounding box center [21, 70] width 29 height 12
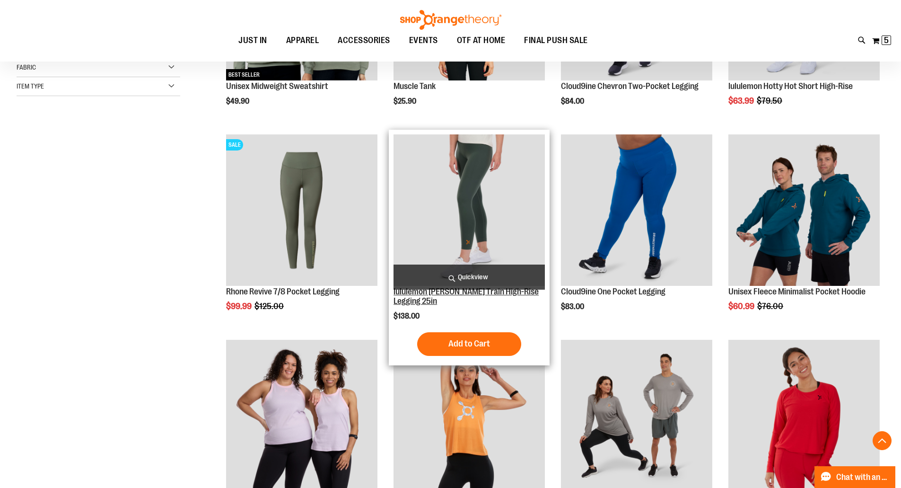
scroll to position [283, 0]
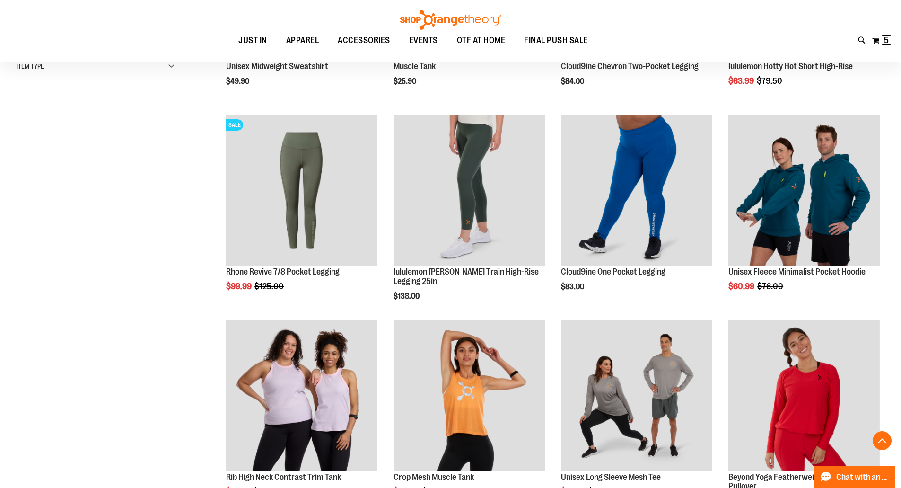
scroll to position [425, 0]
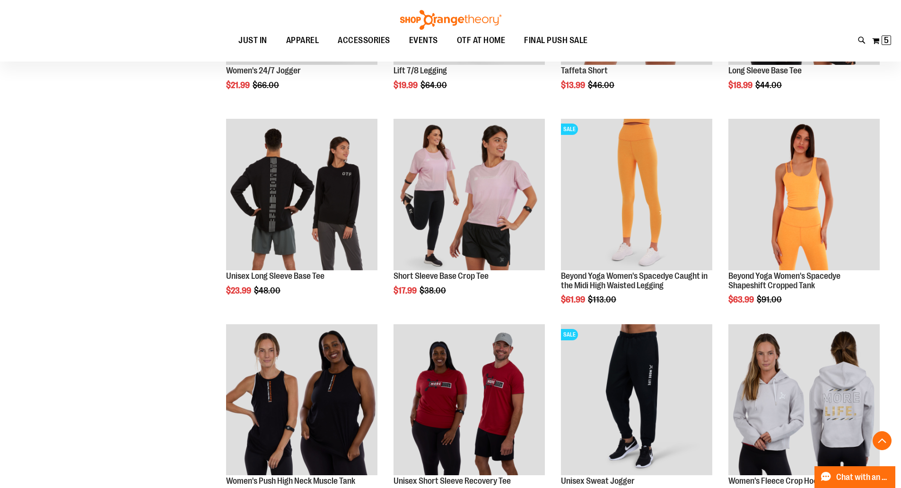
scroll to position [898, 0]
